Goal: Task Accomplishment & Management: Manage account settings

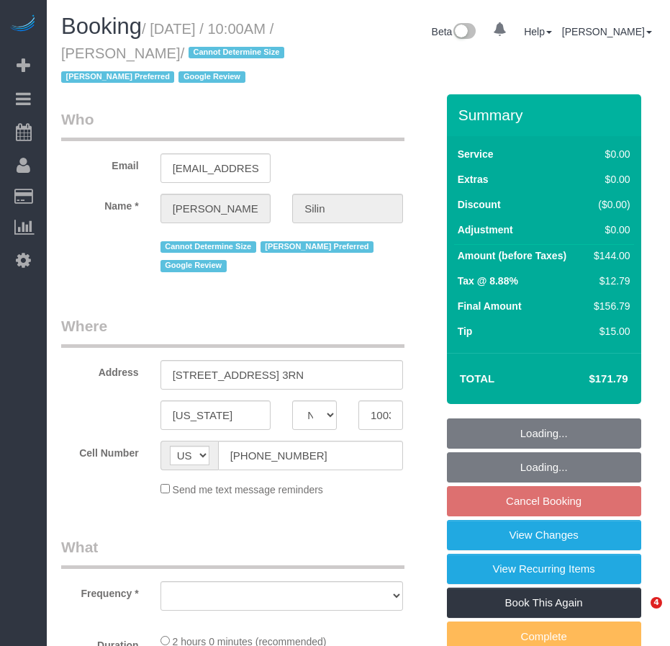
select select "NY"
select select "object:1004"
select select "string:stripe-pm_1R07Um4VGloSiKo7wQHwrVf3"
select select "1"
select select "spot3"
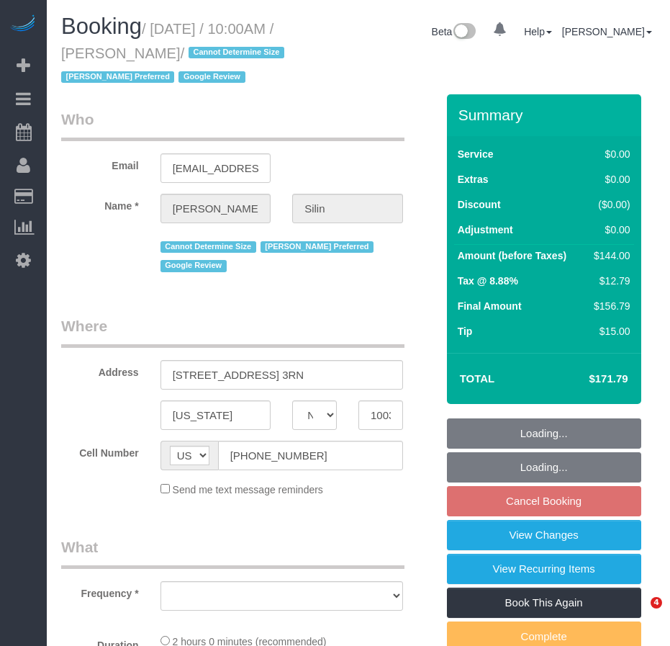
select select "number:89"
select select "number:76"
select select "number:15"
select select "number:5"
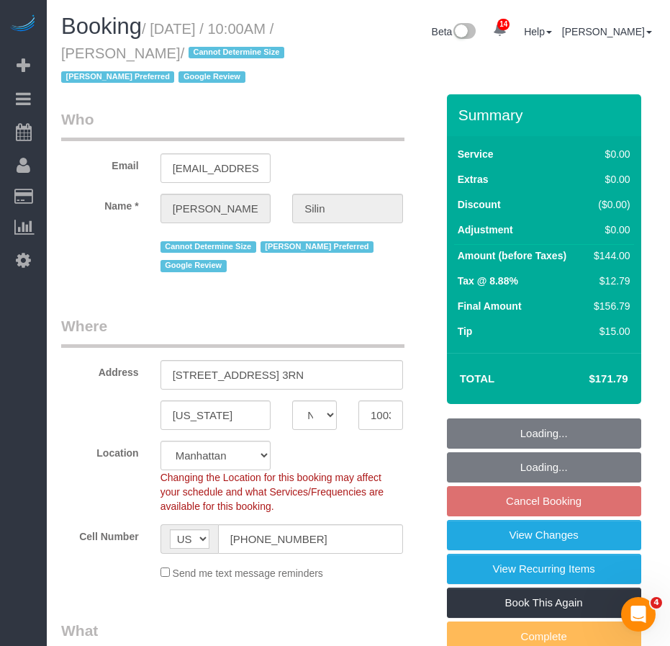
select select "object:1433"
select select "1"
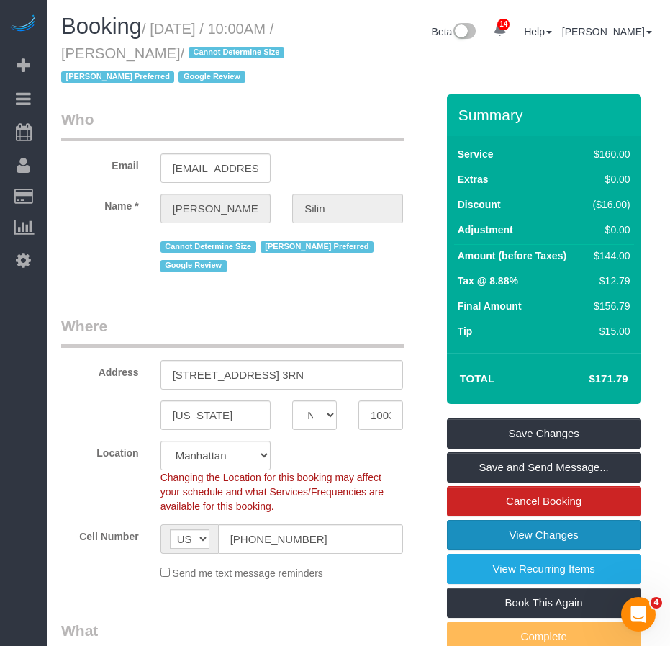
click at [511, 550] on link "View Changes" at bounding box center [544, 535] width 194 height 30
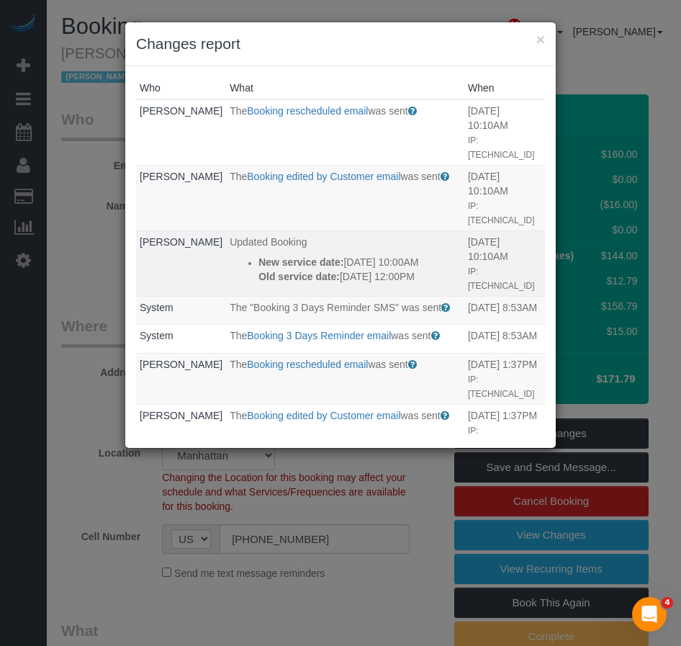
drag, startPoint x: 323, startPoint y: 278, endPoint x: 219, endPoint y: 234, distance: 113.3
click at [230, 255] on ul "New service date: 09/12/2025 10:00AM Old service date: 09/12/2025 12:00PM" at bounding box center [345, 269] width 231 height 29
copy div "New service date: 09/12/2025 10:00AM Old service date: 09/12/2025 12:00PM"
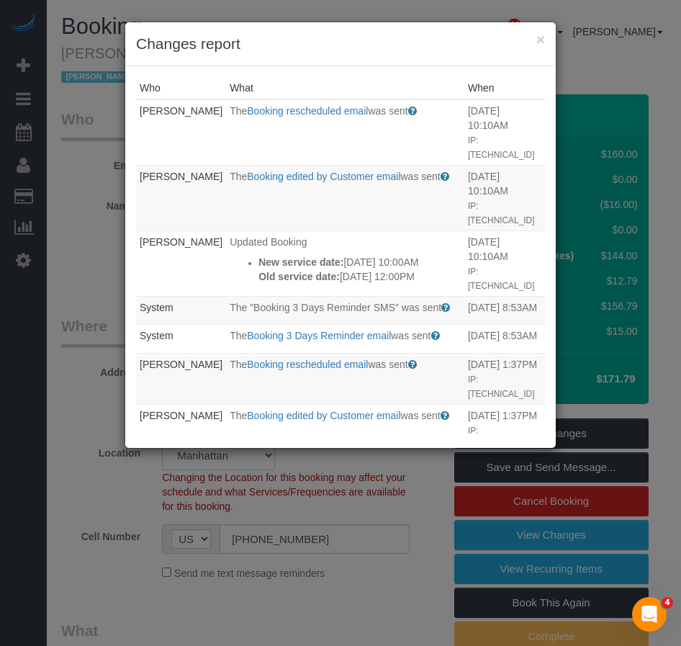
click at [545, 41] on div "× Changes report" at bounding box center [340, 44] width 431 height 44
click at [539, 35] on button "×" at bounding box center [541, 39] width 9 height 15
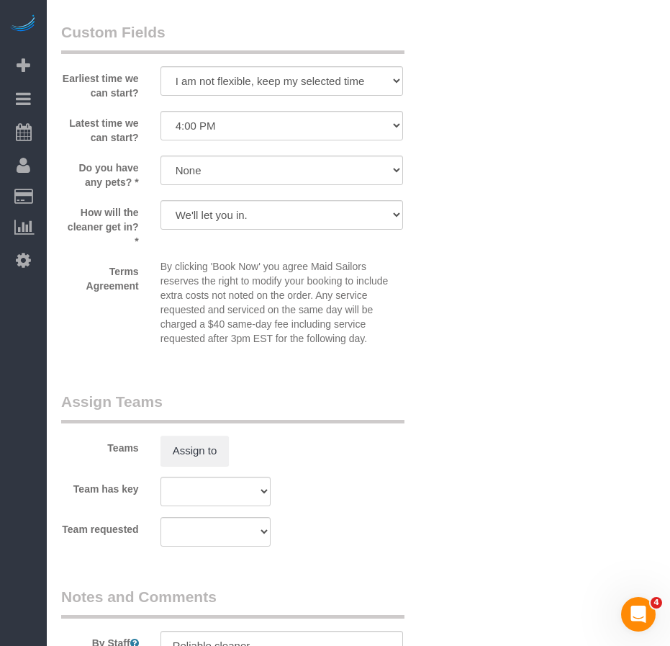
scroll to position [1656, 0]
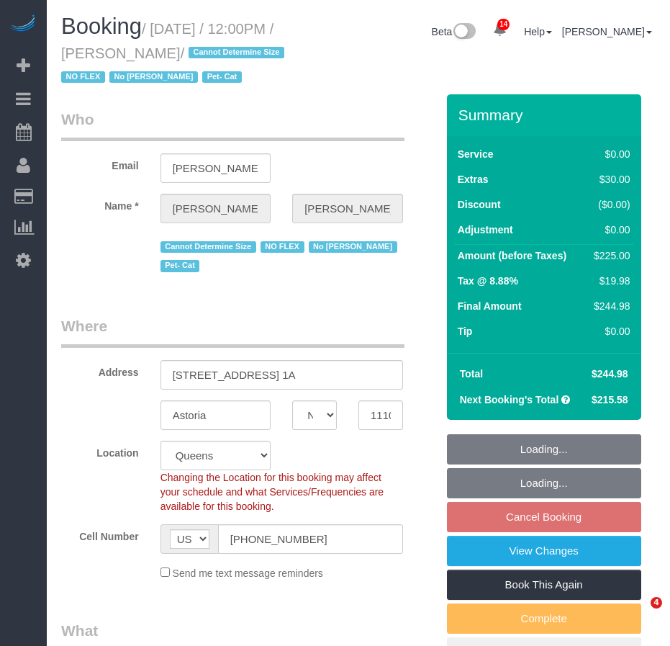
select select "NY"
select select "string:stripe-pm_1QLvt54VGloSiKo7dC2NJORx"
select select "object:767"
select select "number:89"
select select "number:90"
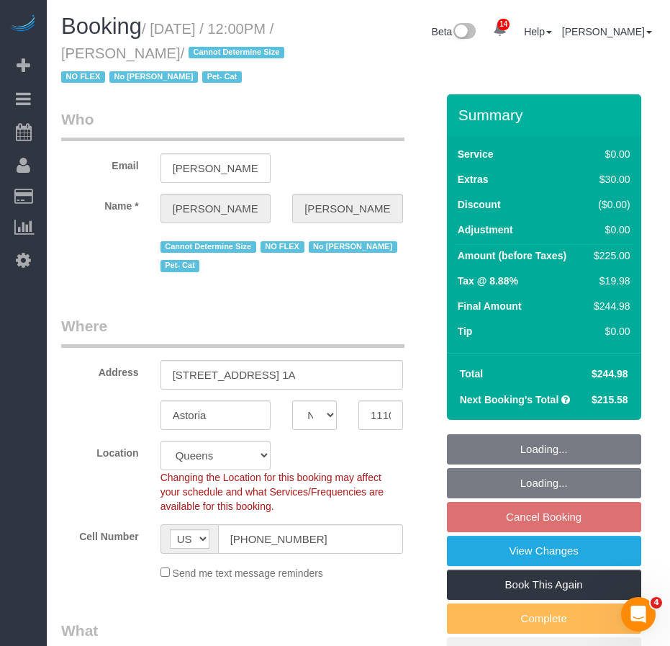
select select "number:14"
select select "number:5"
select select "object:920"
select select "2"
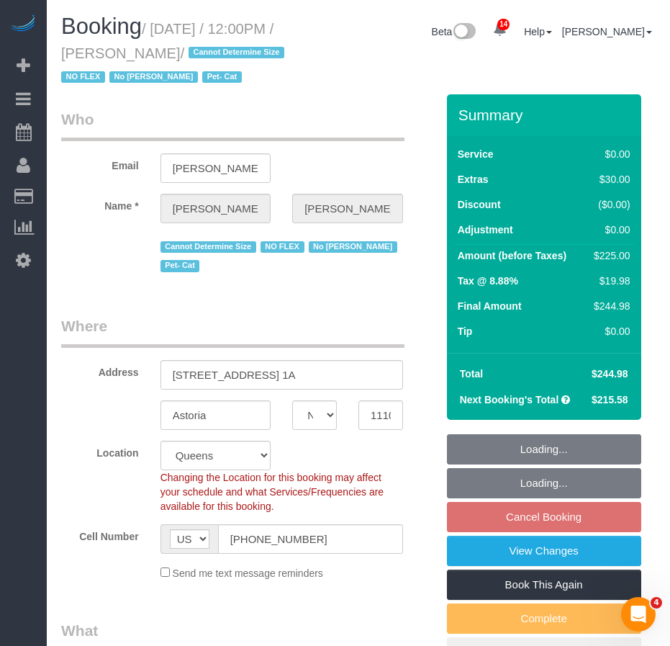
select select "spot5"
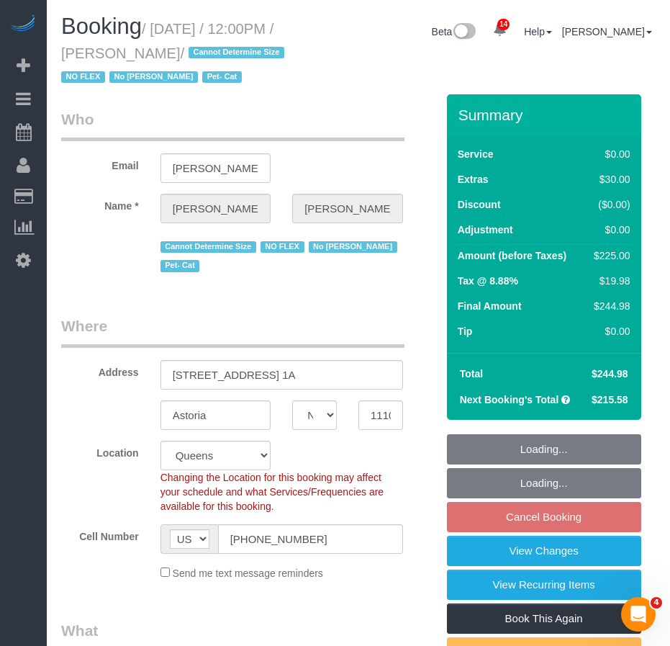
select select "2"
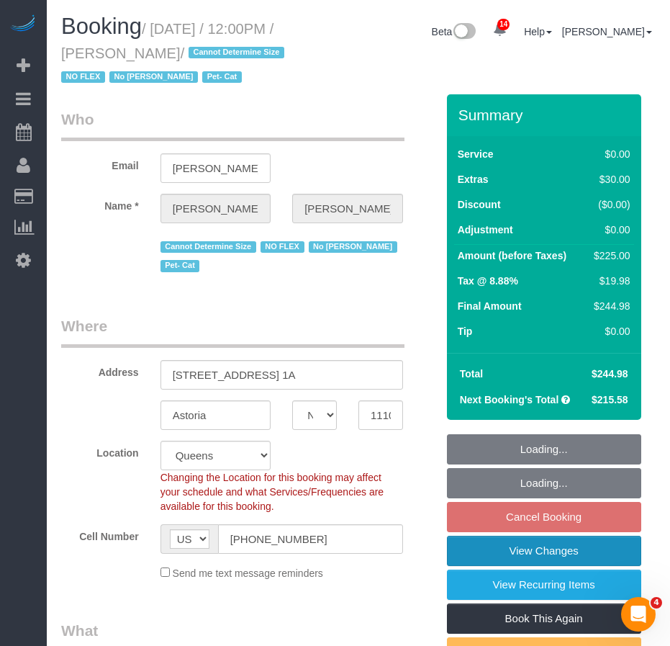
click at [567, 566] on link "View Changes" at bounding box center [544, 551] width 194 height 30
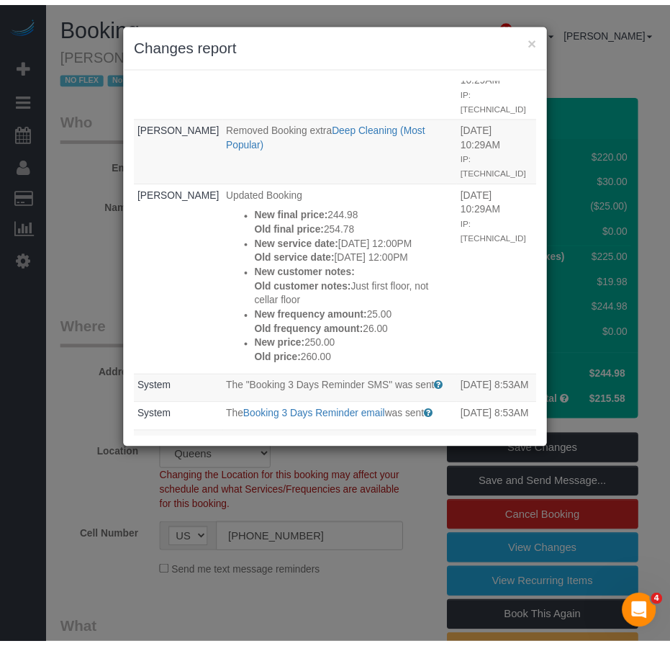
scroll to position [288, 0]
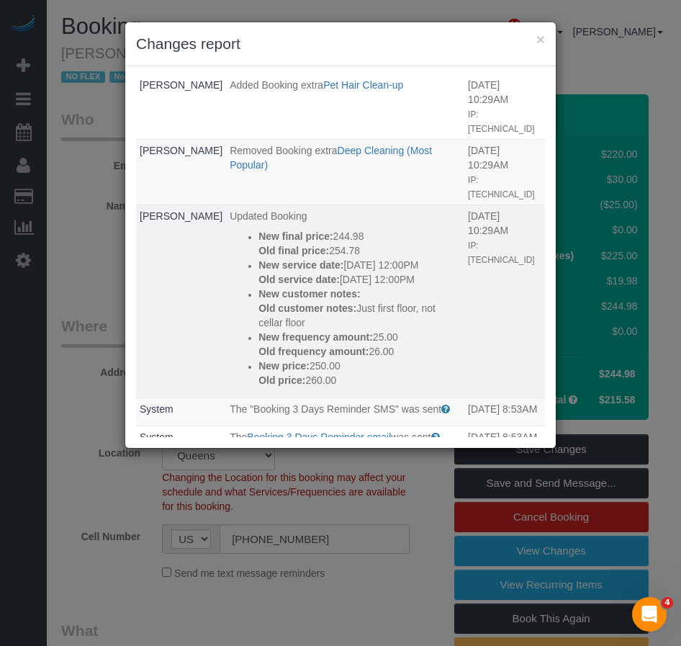
drag, startPoint x: 283, startPoint y: 274, endPoint x: 240, endPoint y: 233, distance: 60.1
click at [259, 258] on div "New service date: 09/19/2025 12:00PM Old service date: 09/12/2025 12:00PM" at bounding box center [360, 272] width 202 height 29
copy div "New service date: 09/19/2025 12:00PM Old service date: 09/12/2025 12:00PM"
drag, startPoint x: 322, startPoint y: 374, endPoint x: 236, endPoint y: 359, distance: 87.2
click at [236, 359] on ul "New final price: 244.98 Old final price: 254.78 New service date: 09/19/2025 12…" at bounding box center [345, 308] width 231 height 158
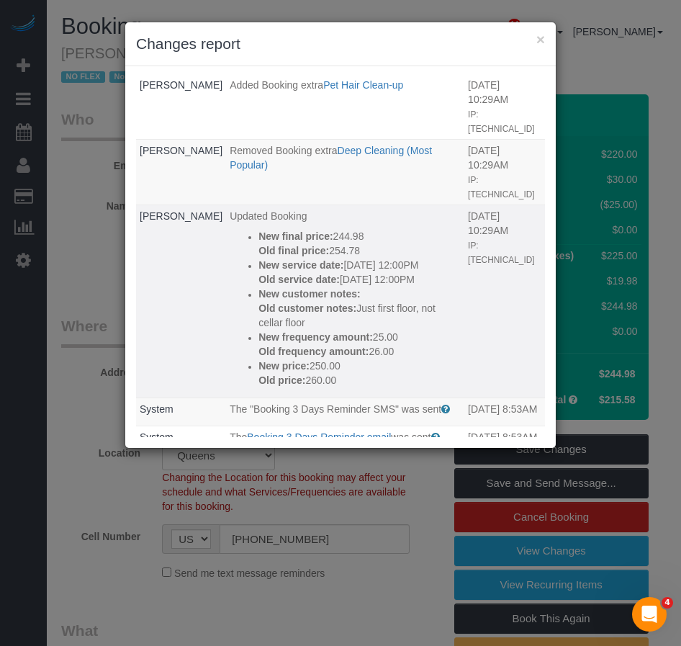
click at [342, 375] on p "Old price: 260.00" at bounding box center [360, 380] width 202 height 14
drag, startPoint x: 323, startPoint y: 381, endPoint x: 237, endPoint y: 359, distance: 88.6
click at [237, 359] on ul "New final price: 244.98 Old final price: 254.78 New service date: 09/19/2025 12…" at bounding box center [345, 308] width 231 height 158
copy div "New price: 250.00 Old price: 260.00"
drag, startPoint x: 348, startPoint y: 217, endPoint x: 238, endPoint y: 200, distance: 111.4
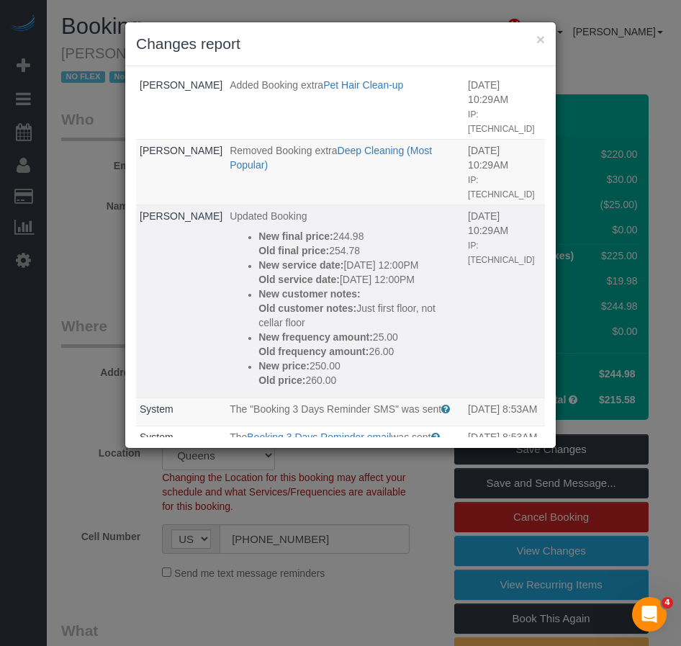
click at [238, 229] on ul "New final price: 244.98 Old final price: 254.78 New service date: 09/19/2025 12…" at bounding box center [345, 308] width 231 height 158
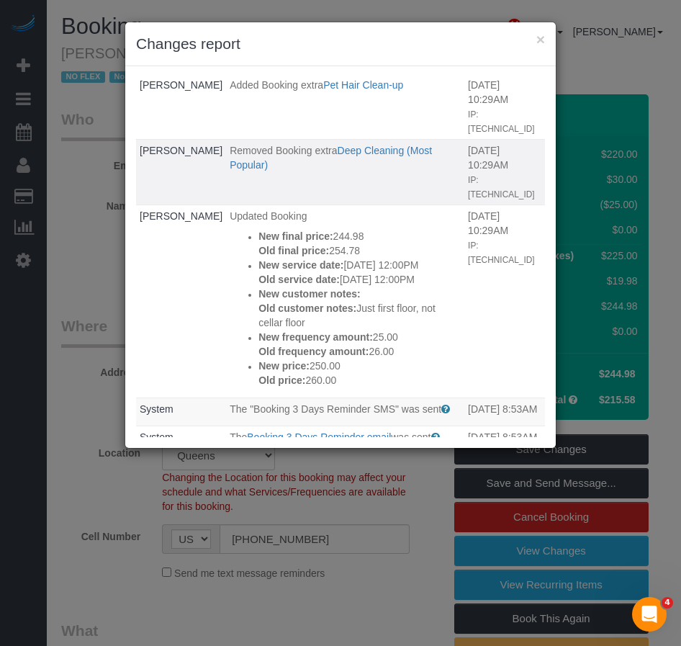
copy div "New final price: 244.98 Old final price: 254.78"
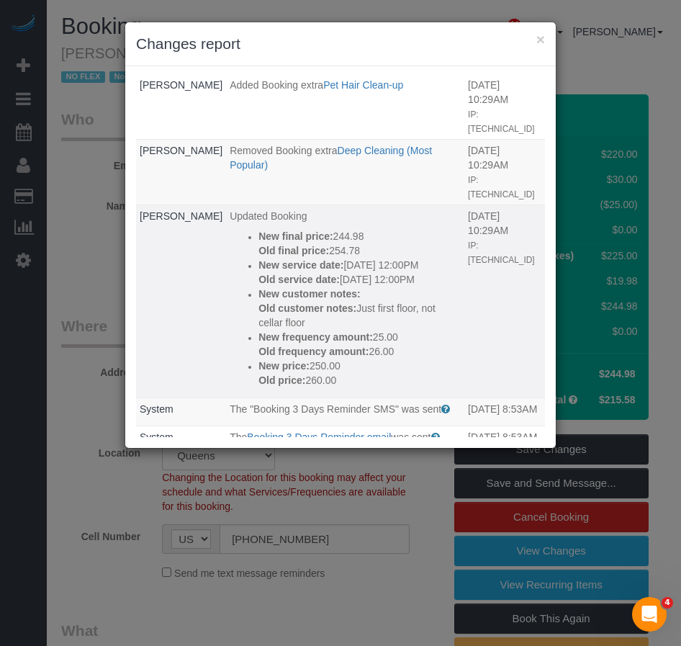
drag, startPoint x: 384, startPoint y: 344, endPoint x: 239, endPoint y: 336, distance: 145.0
click at [259, 336] on div "New frequency amount: 25.00 Old frequency amount: 26.00" at bounding box center [360, 344] width 202 height 29
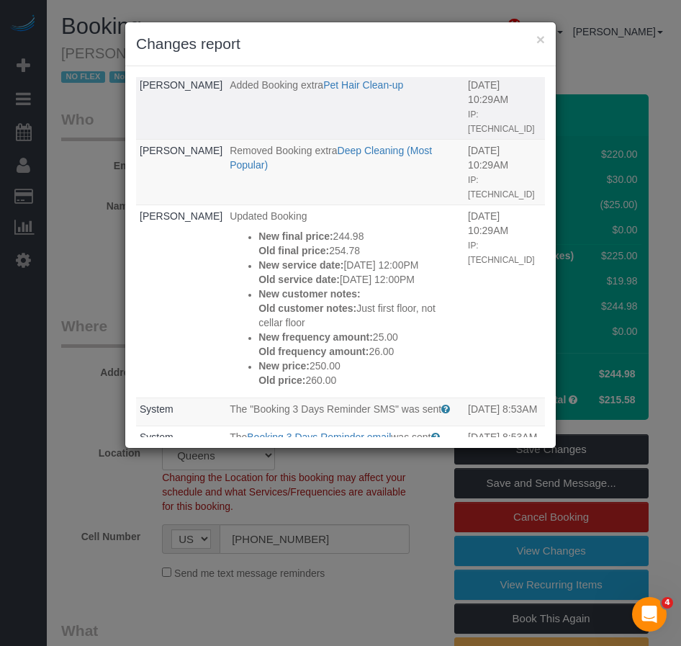
copy div "New frequency amount: 25.00 Old frequency amount: 26.00"
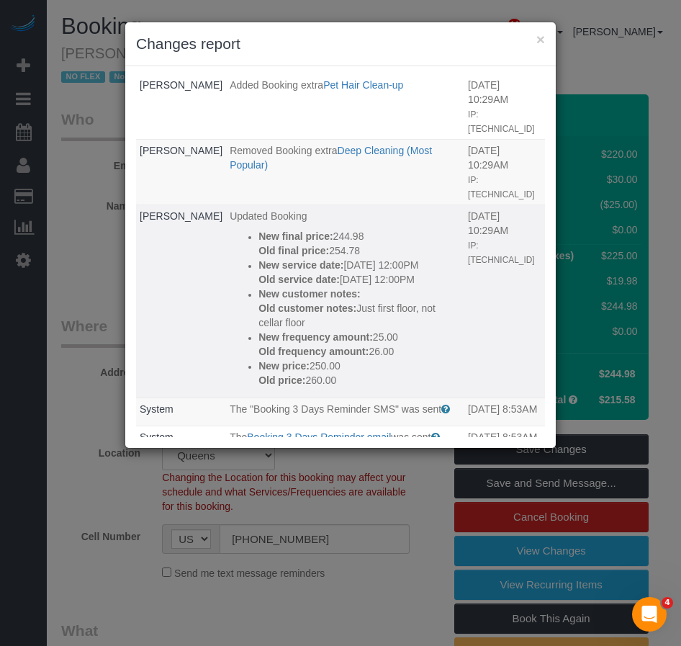
drag, startPoint x: 306, startPoint y: 320, endPoint x: 238, endPoint y: 292, distance: 73.3
click at [259, 292] on div "New customer notes: Old customer notes: Just first floor, not cellar floor" at bounding box center [360, 308] width 202 height 43
copy div "New customer notes: Old customer notes: Just first floor, not cellar floor"
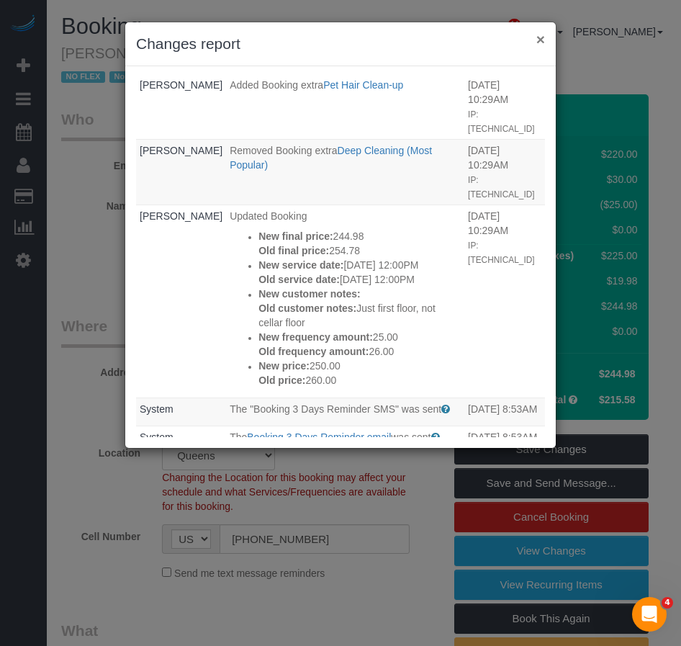
click at [544, 36] on button "×" at bounding box center [541, 39] width 9 height 15
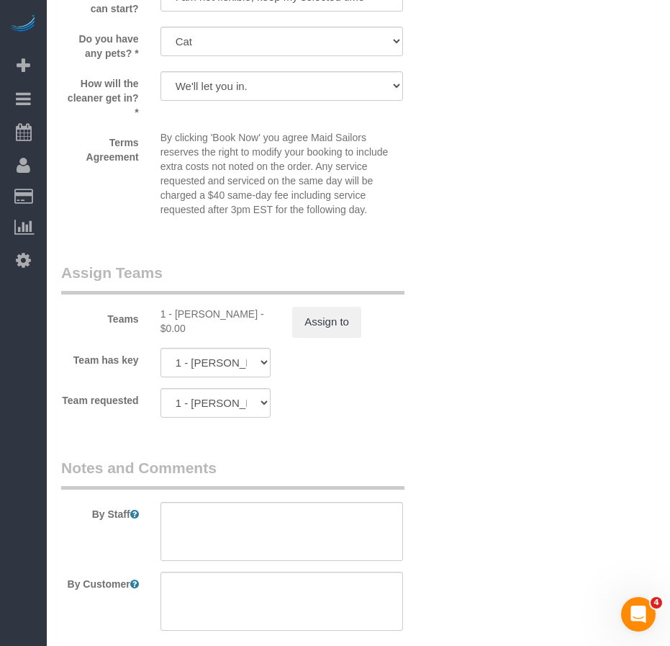
scroll to position [1872, 0]
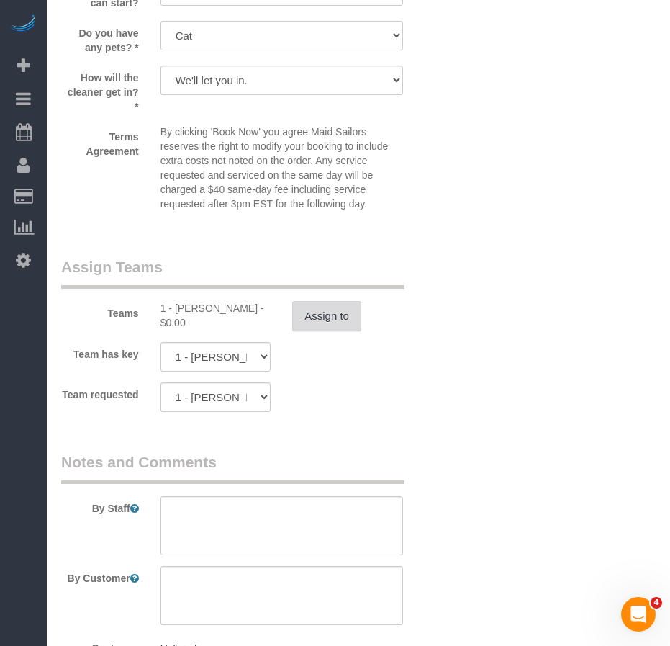
click at [321, 331] on button "Assign to" at bounding box center [326, 316] width 69 height 30
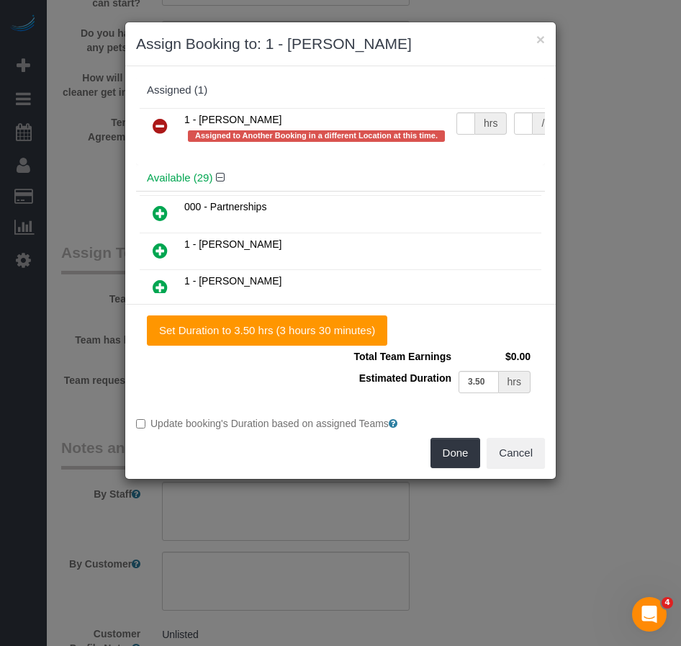
click at [161, 127] on icon at bounding box center [160, 125] width 15 height 17
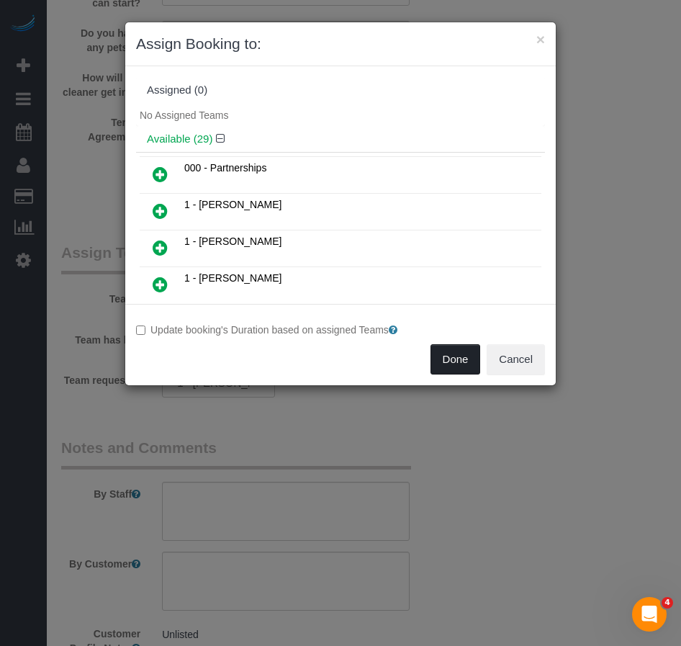
click at [446, 361] on button "Done" at bounding box center [456, 359] width 50 height 30
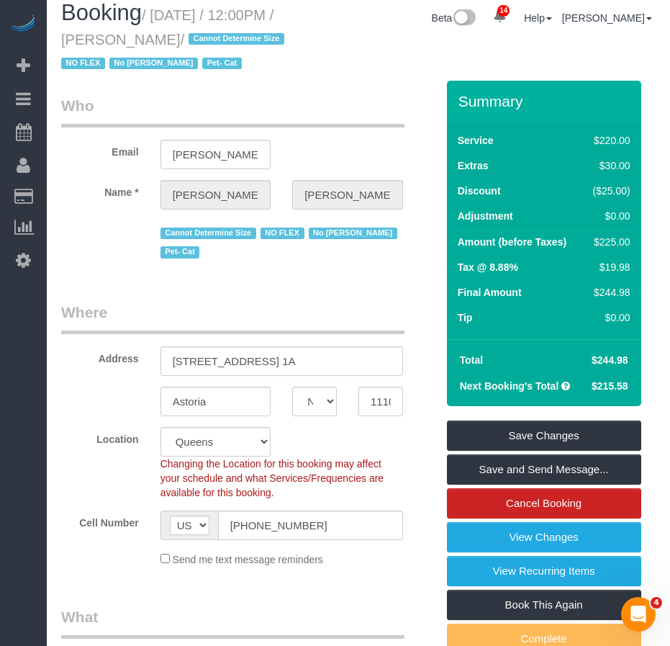
scroll to position [0, 0]
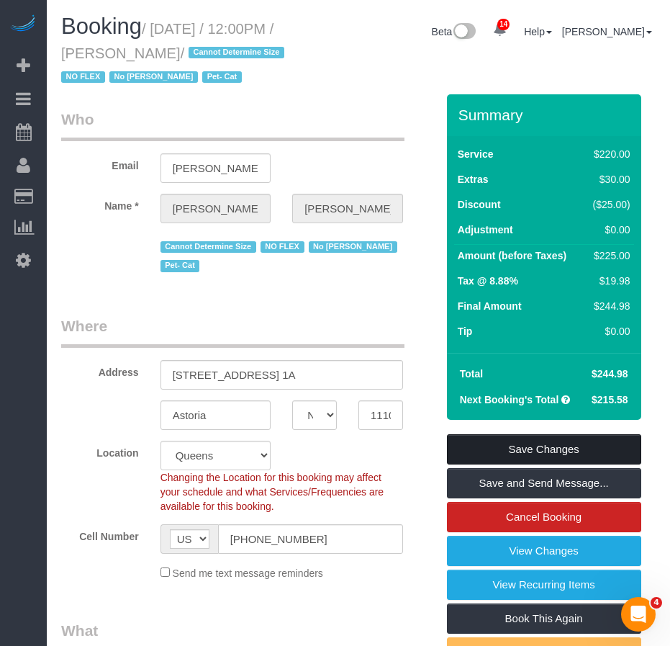
click at [500, 465] on link "Save Changes" at bounding box center [544, 449] width 194 height 30
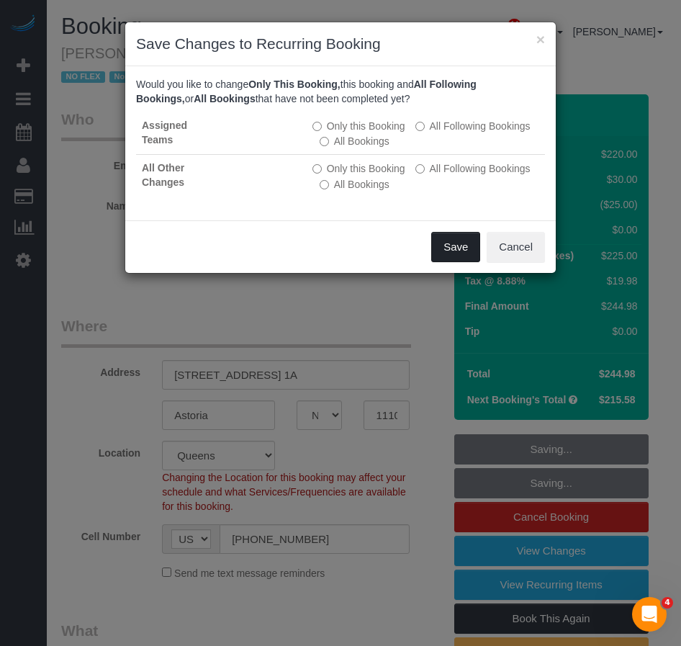
click at [449, 251] on button "Save" at bounding box center [455, 247] width 49 height 30
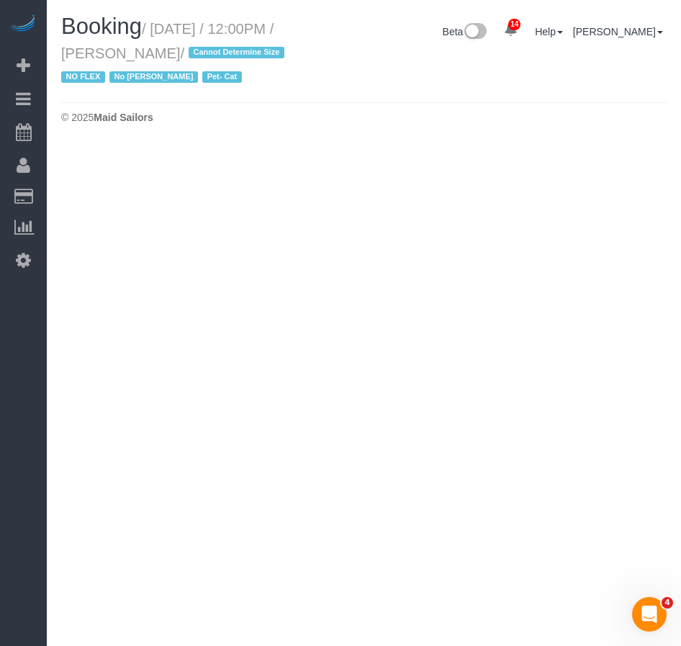
select select "NY"
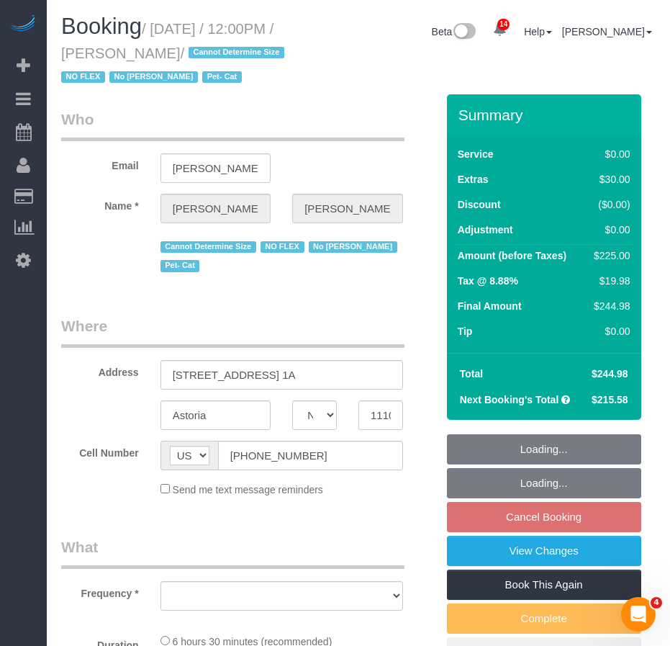
select select "object:3896"
select select "2"
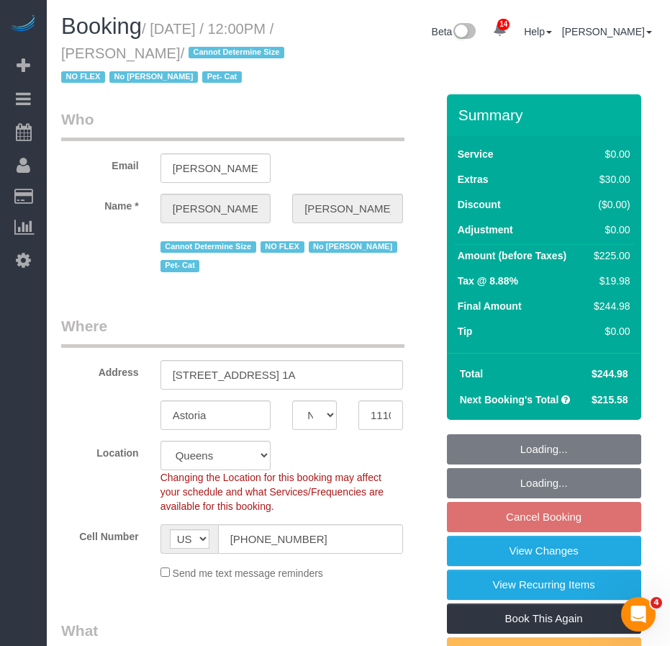
select select "spot60"
select select "number:89"
select select "number:90"
select select "number:14"
select select "number:5"
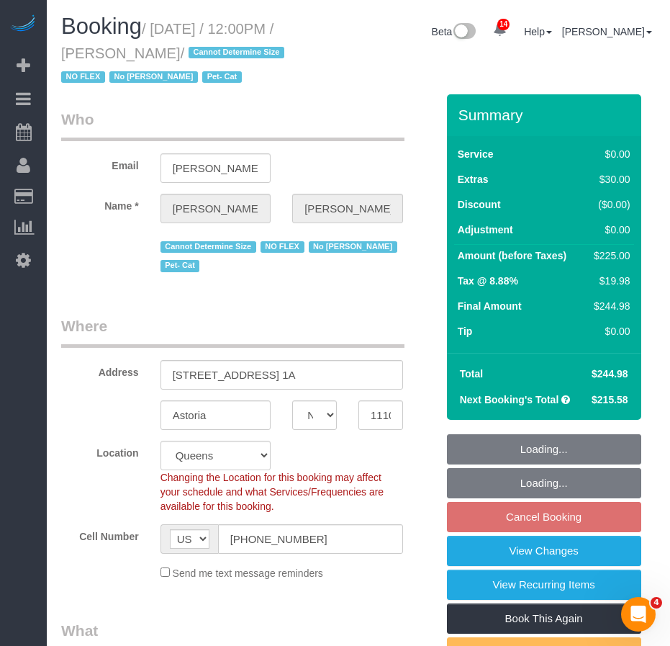
select select "string:stripe-pm_1QLvt54VGloSiKo7dC2NJORx"
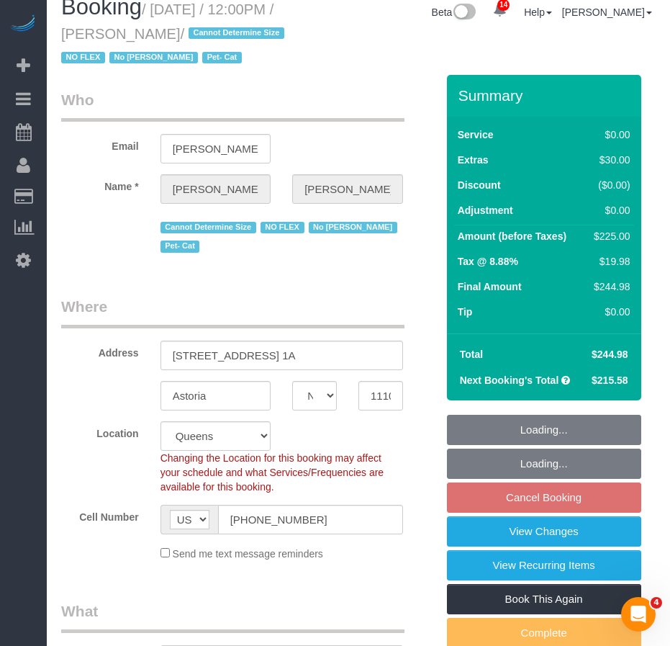
select select "object:4536"
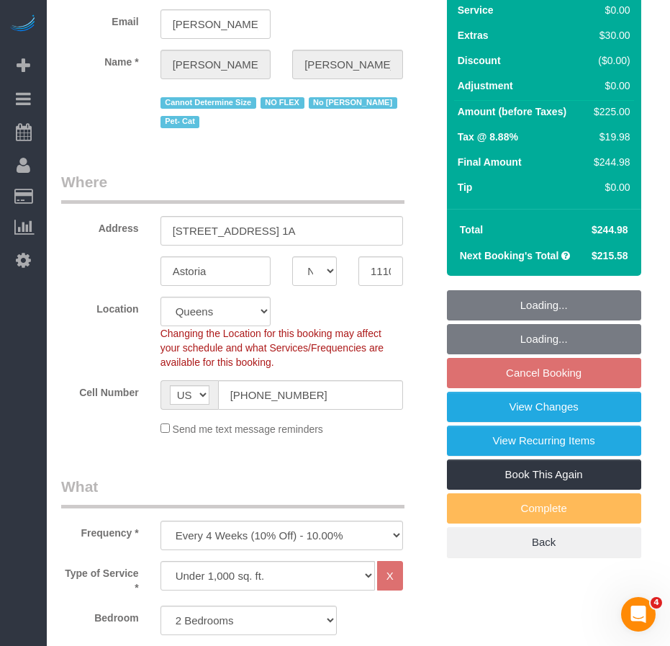
select select "2"
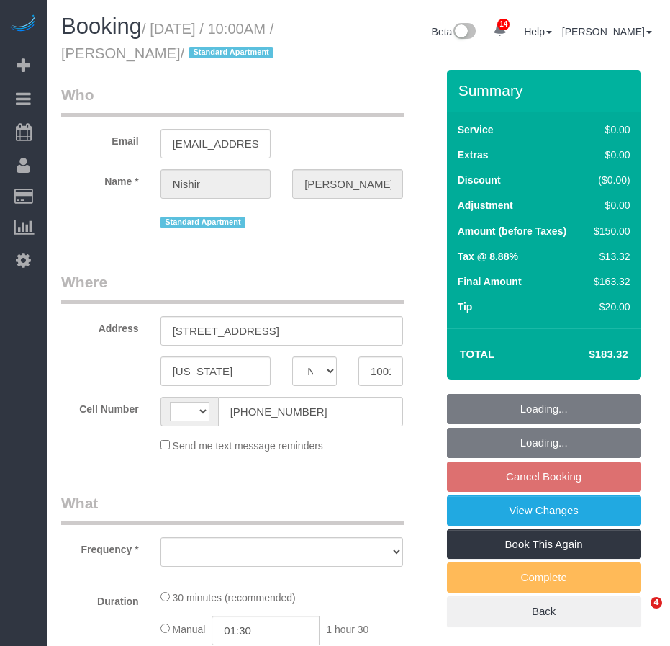
select select "NY"
select select "string:US"
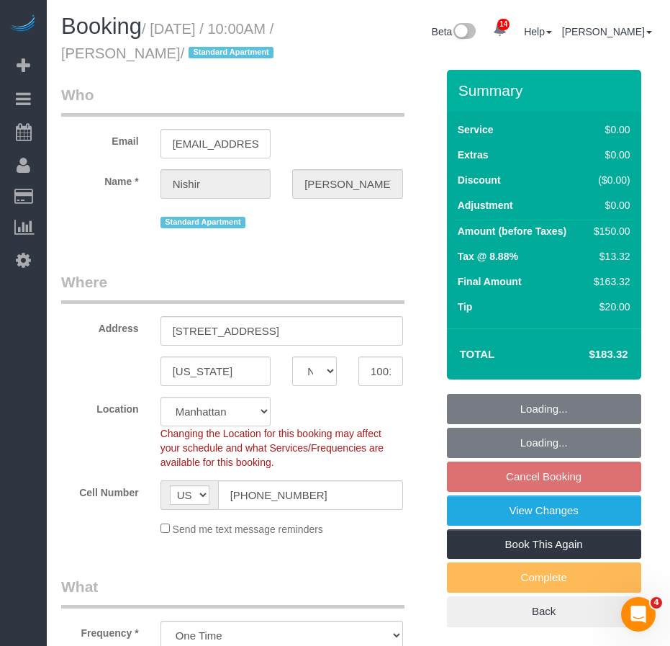
select select "object:746"
select select "string:stripe-pm_1NoVuu4VGloSiKo7AmYKPPEK"
select select "spot3"
select select "number:89"
select select "number:90"
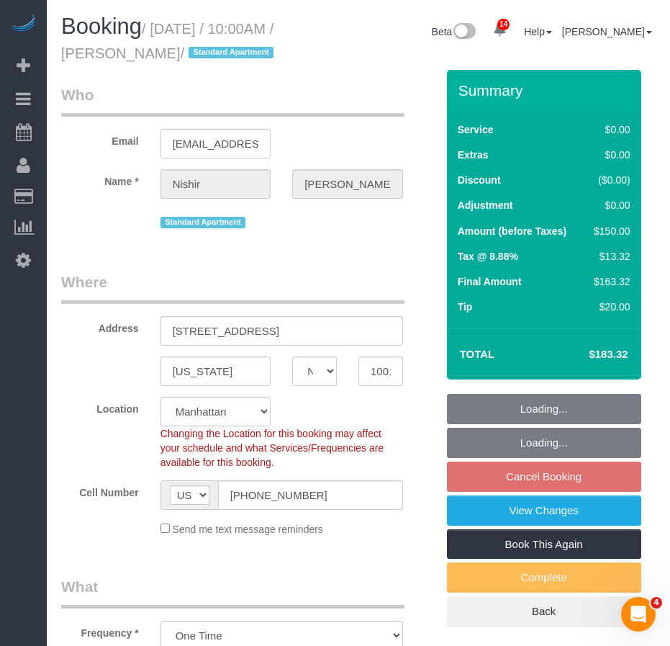
select select "number:15"
select select "number:5"
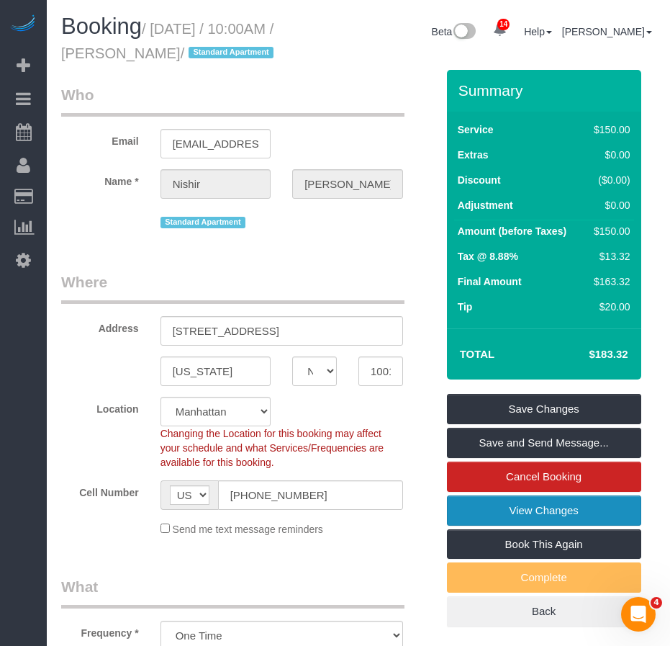
click at [523, 526] on link "View Changes" at bounding box center [544, 510] width 194 height 30
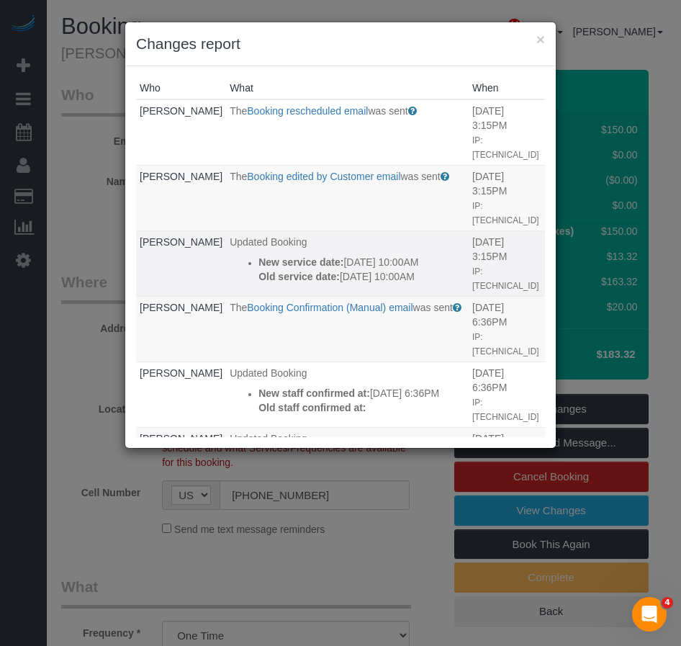
drag, startPoint x: 259, startPoint y: 262, endPoint x: 211, endPoint y: 218, distance: 64.7
click at [230, 255] on ul "New service date: 09/24/2025 10:00AM Old service date: 09/15/2025 10:00AM" at bounding box center [347, 269] width 235 height 29
copy div "New service date: 09/24/2025 10:00AM Old service date: 09/15/2025 10:00AM"
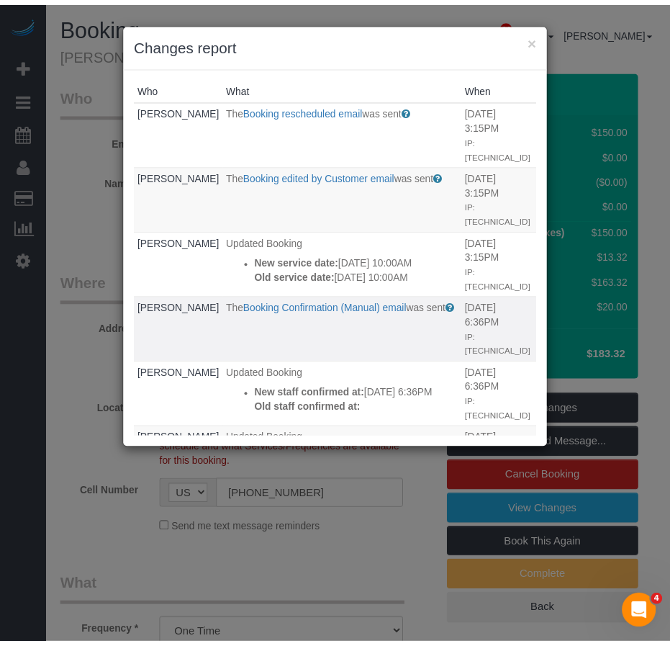
scroll to position [72, 0]
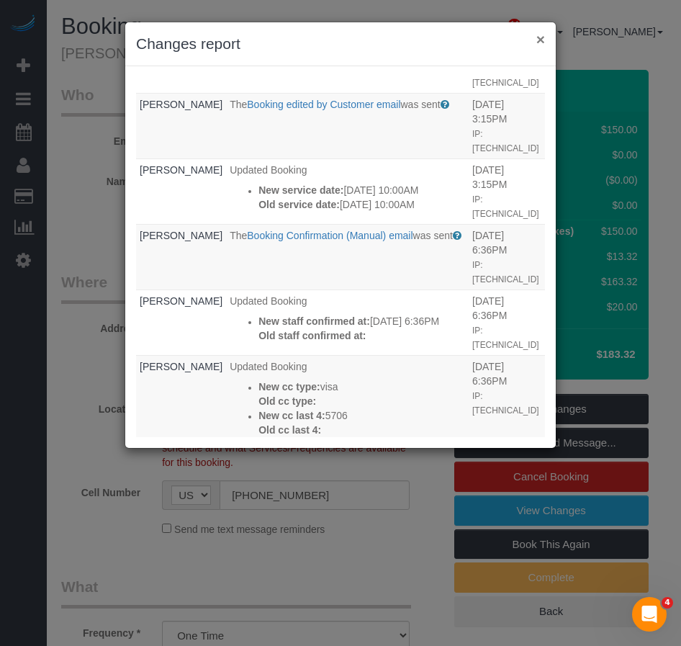
click at [539, 42] on button "×" at bounding box center [541, 39] width 9 height 15
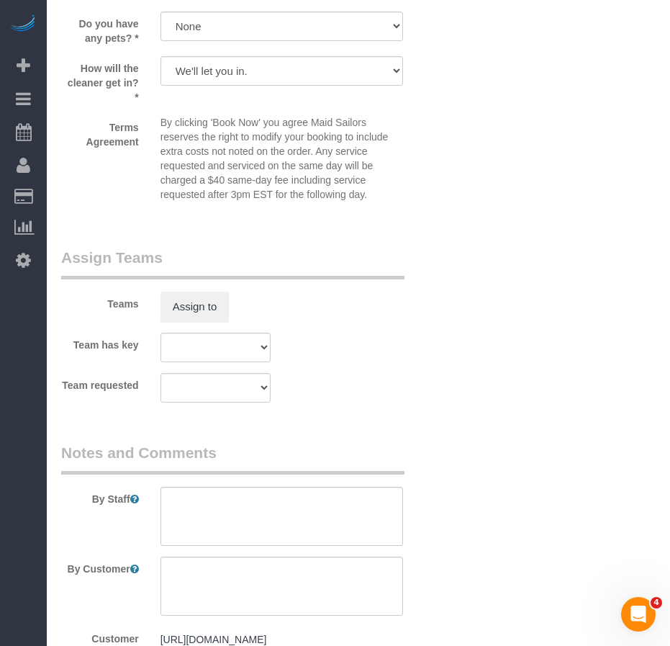
scroll to position [1800, 0]
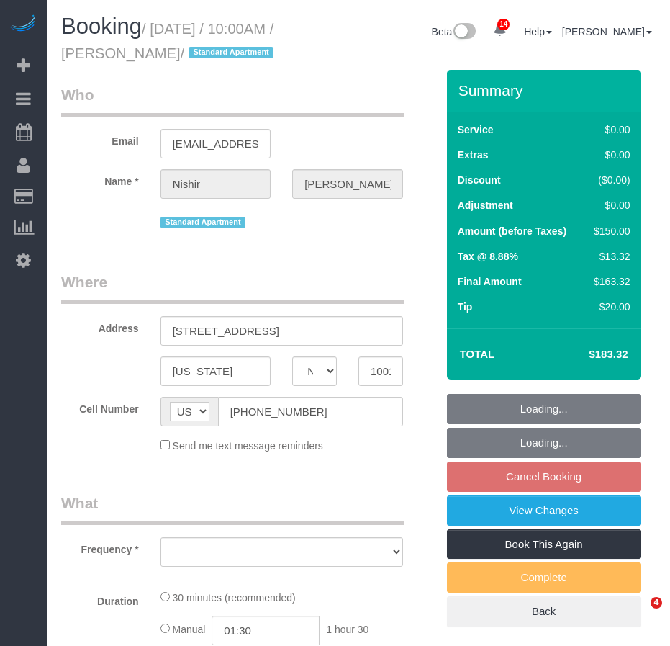
select select "NY"
select select "number:89"
select select "number:90"
select select "number:15"
select select "number:5"
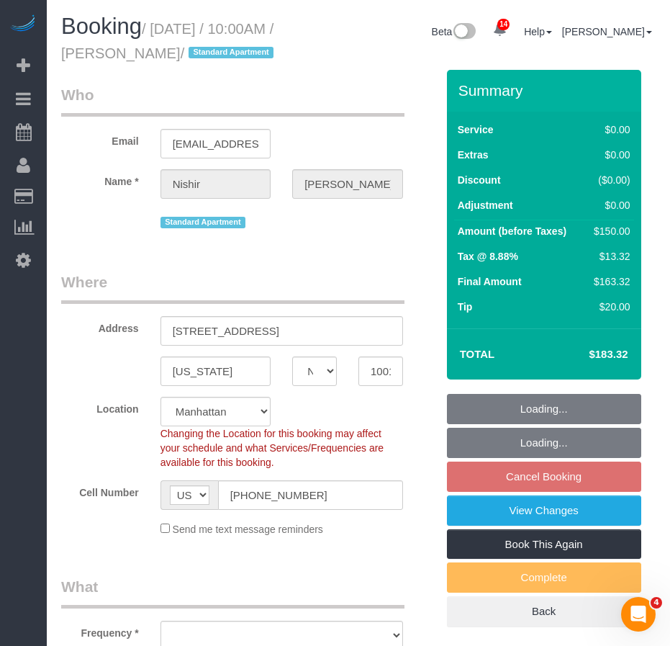
select select "object:990"
select select "string:stripe-pm_1NoVuu4VGloSiKo7AmYKPPEK"
select select "object:1035"
select select "spot3"
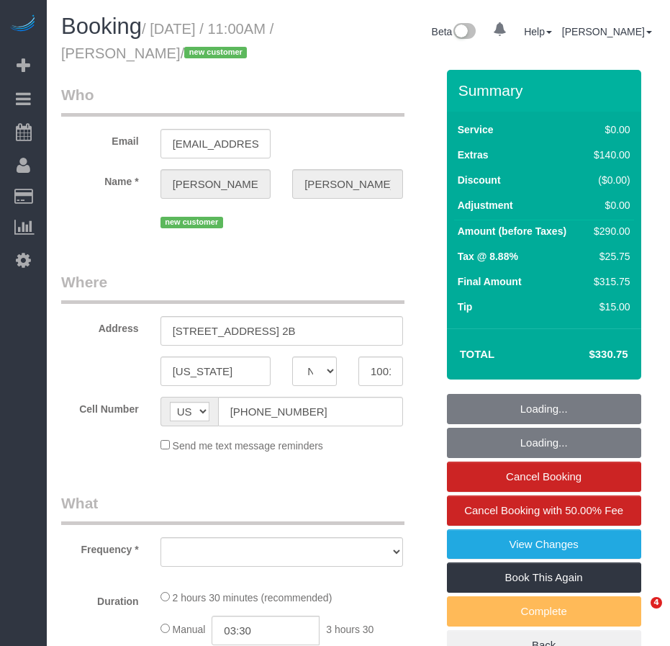
select select "NY"
select select "string:stripe-pm_1S3eCt4VGloSiKo7JcjuJUZj"
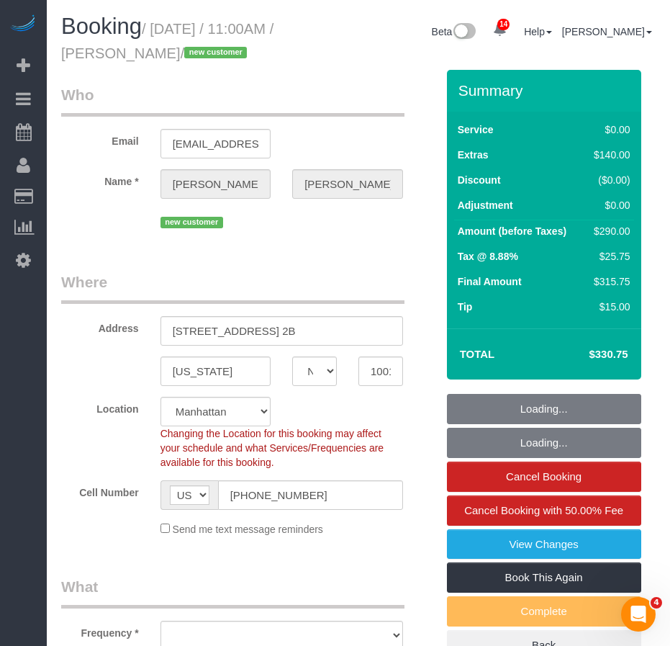
select select "object:775"
select select "number:57"
select select "number:73"
select select "number:15"
select select "number:5"
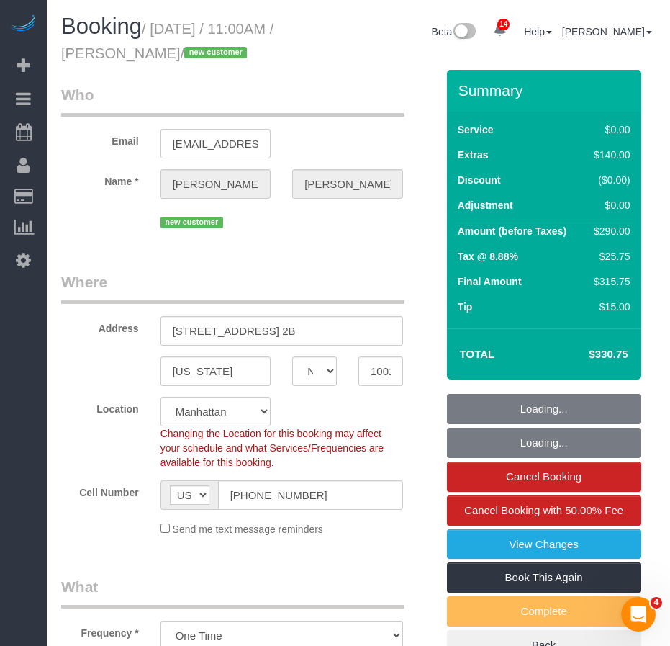
select select "object:1032"
select select "spot1"
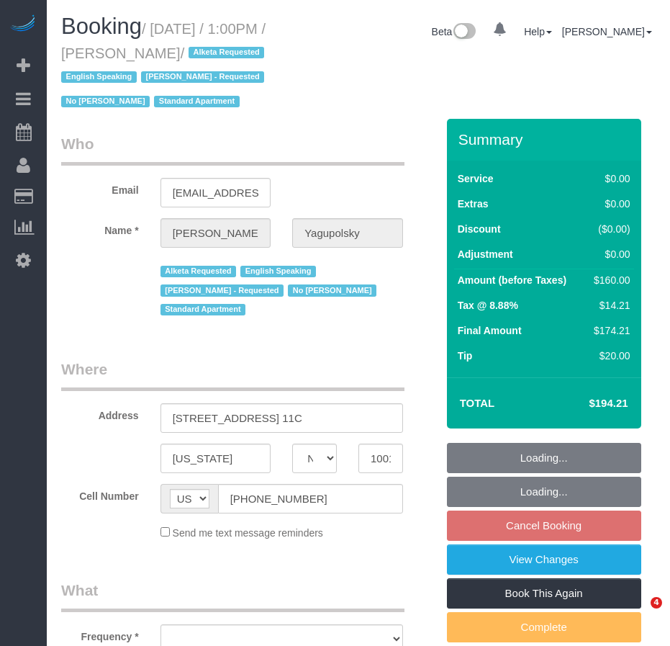
select select "NY"
select select "string:stripe-pm_1OeRm54VGloSiKo7AQMlvyPX"
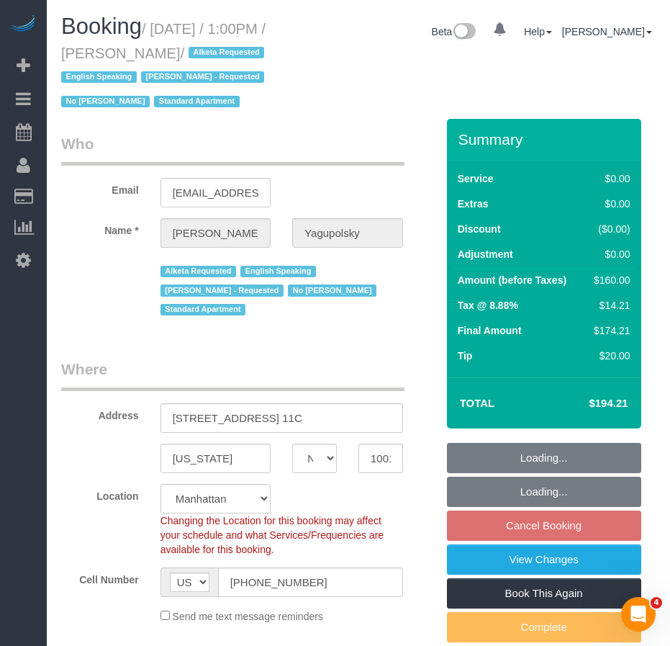
select select "object:758"
select select "1"
select select "spot6"
select select "number:89"
select select "number:90"
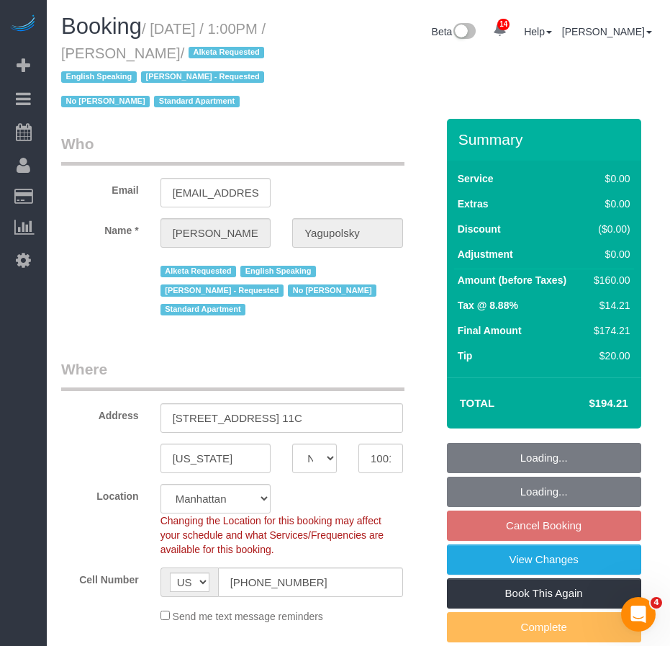
select select "number:15"
select select "number:5"
select select "object:1436"
select select "1"
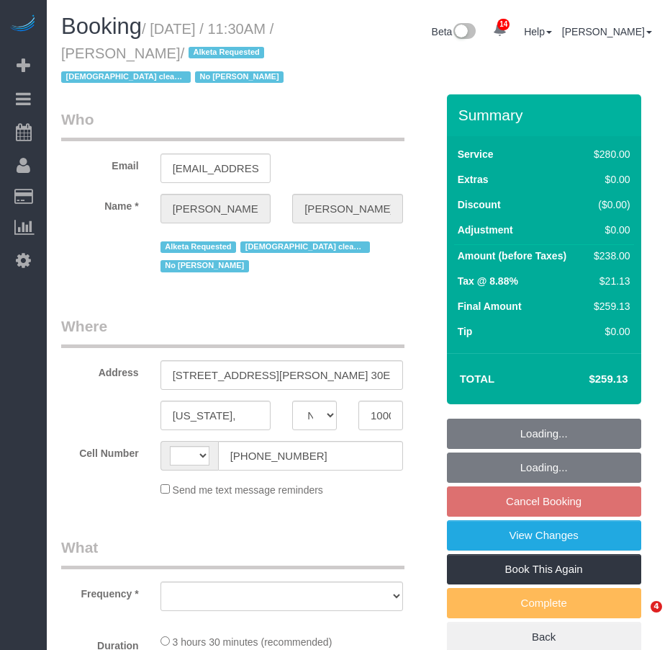
select select "NY"
select select "string:[GEOGRAPHIC_DATA]"
select select "object:754"
select select "number:89"
select select "number:90"
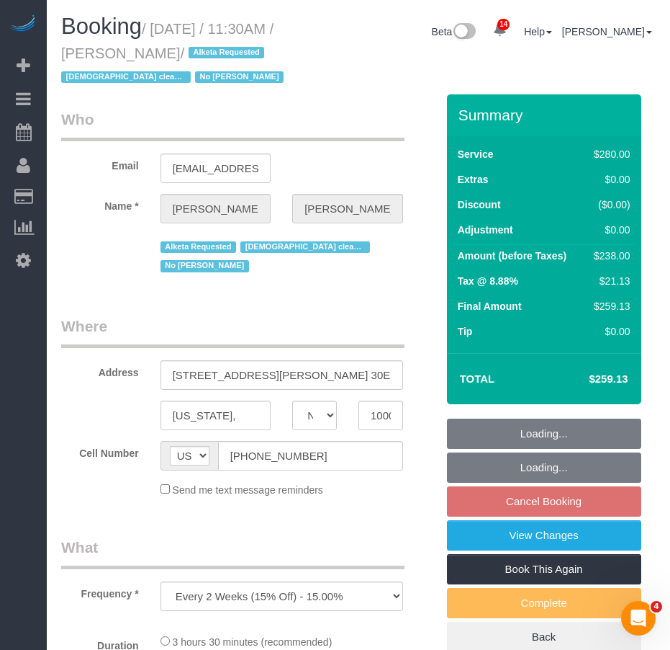
select select "number:15"
select select "number:5"
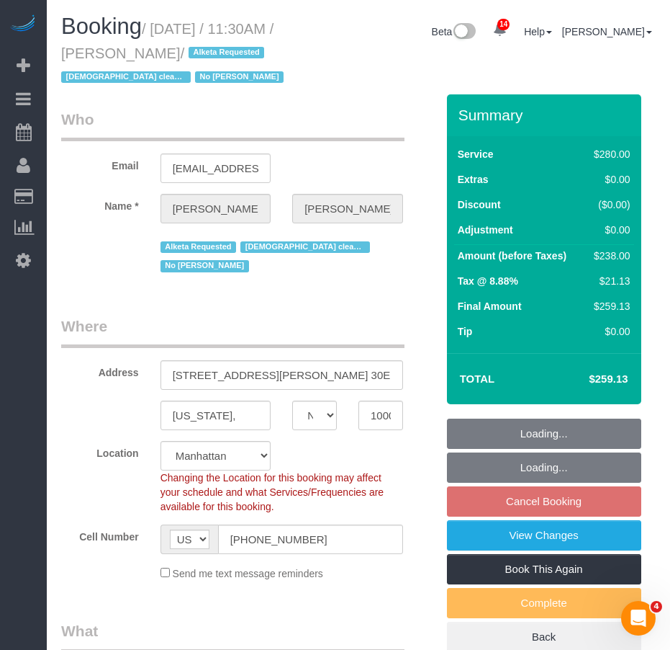
select select "string:stripe-pm_1Q2zBZ4VGloSiKo7CHxVeRVv"
select select "object:905"
select select "210"
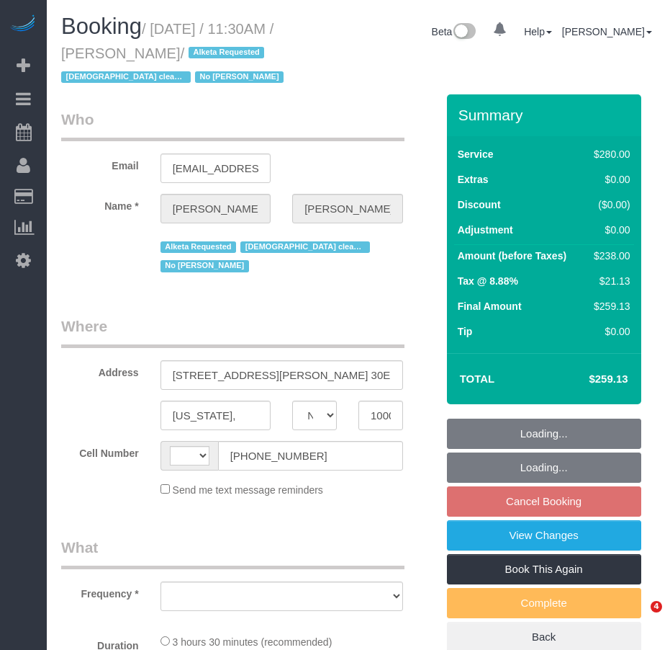
select select "NY"
select select "string:[GEOGRAPHIC_DATA]"
select select "object:754"
select select "string:stripe-pm_1Q2zBZ4VGloSiKo7CHxVeRVv"
select select "number:89"
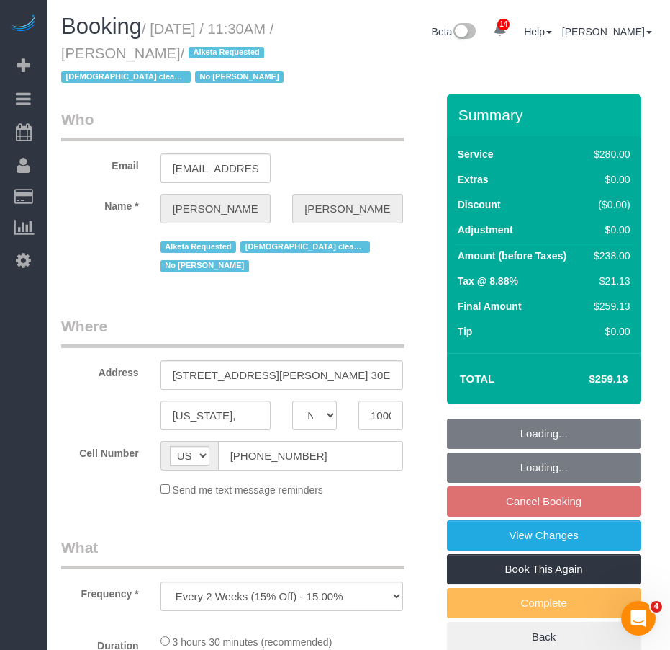
select select "number:90"
select select "number:15"
select select "number:5"
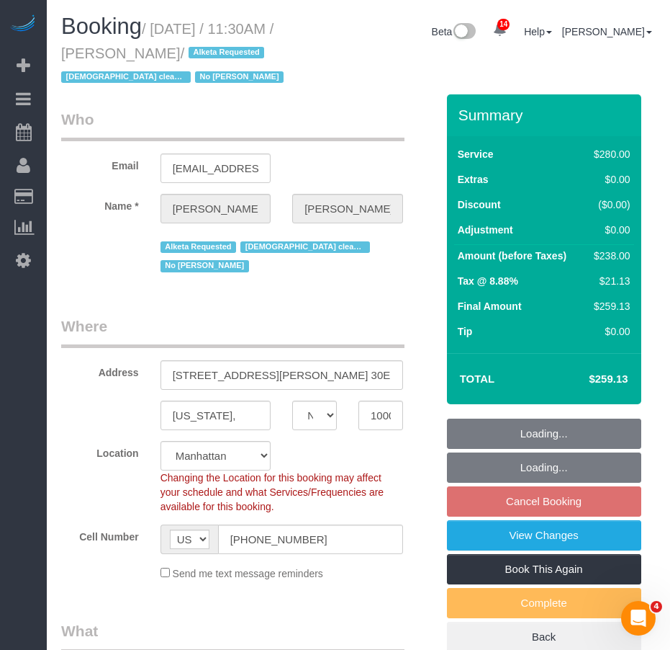
select select "object:919"
select select "210"
